Goal: Feedback & Contribution: Leave review/rating

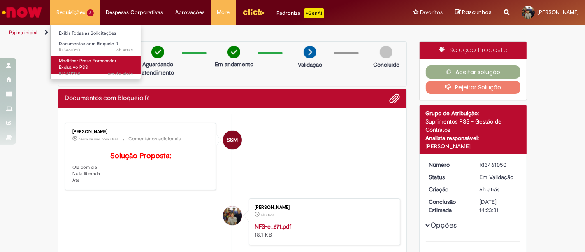
drag, startPoint x: 0, startPoint y: 0, endPoint x: 103, endPoint y: 65, distance: 122.0
click at [86, 58] on span "Modificar Prazo Fornecedor Exclusivo PSS" at bounding box center [88, 64] width 58 height 13
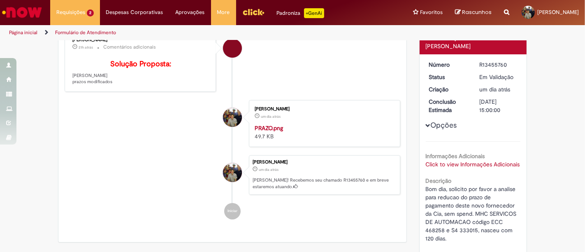
scroll to position [137, 0]
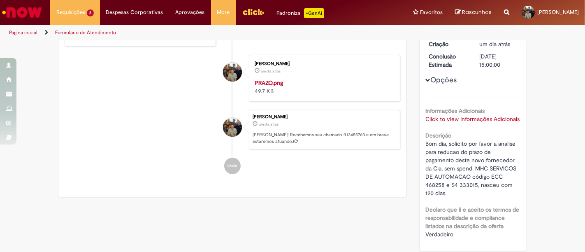
click at [466, 185] on span "Bom dia, solicito por favor a analise para reducao do prazo de pagamento deste …" at bounding box center [472, 168] width 93 height 57
copy span "333015"
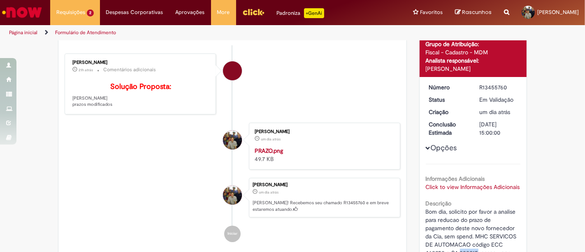
scroll to position [0, 0]
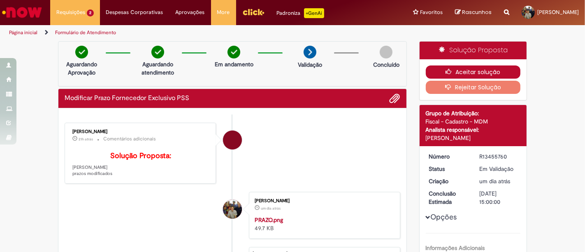
click at [448, 68] on button "Aceitar solução" at bounding box center [473, 71] width 95 height 13
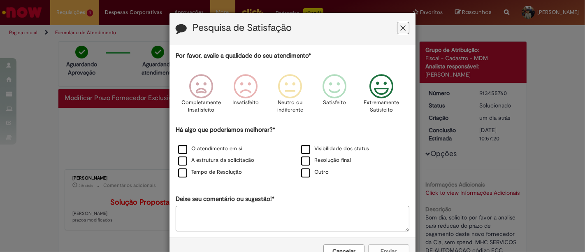
click at [380, 84] on icon "Feedback" at bounding box center [381, 86] width 31 height 25
click at [189, 151] on label "O atendimento em si" at bounding box center [210, 149] width 64 height 8
click at [188, 164] on label "A estrutura da solicitação" at bounding box center [216, 160] width 76 height 8
drag, startPoint x: 184, startPoint y: 172, endPoint x: 203, endPoint y: 173, distance: 18.9
click at [184, 172] on label "Tempo de Resolução" at bounding box center [210, 172] width 64 height 8
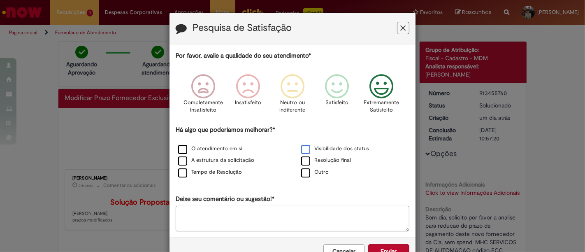
click at [309, 148] on label "Visibilidade dos status" at bounding box center [335, 149] width 68 height 8
drag, startPoint x: 310, startPoint y: 160, endPoint x: 335, endPoint y: 220, distance: 64.6
click at [310, 160] on label "Resolução final" at bounding box center [326, 160] width 50 height 8
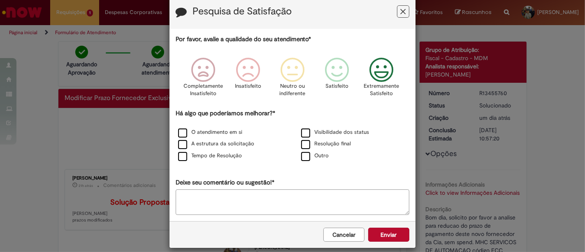
scroll to position [24, 0]
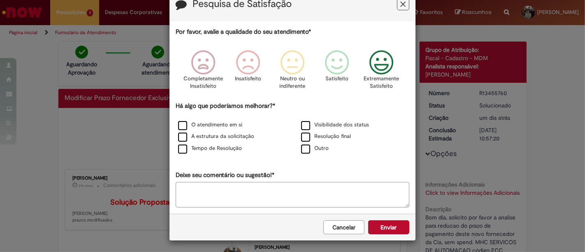
click at [263, 195] on textarea "Deixe seu comentário ou sugestão!*" at bounding box center [293, 195] width 234 height 26
type textarea "**********"
click at [374, 226] on button "Enviar" at bounding box center [388, 227] width 41 height 14
